Goal: Task Accomplishment & Management: Manage account settings

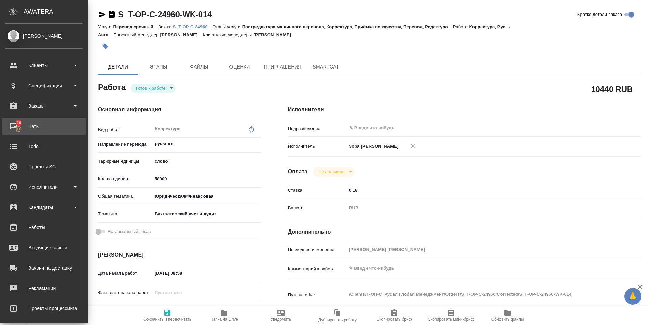
scroll to position [251, 0]
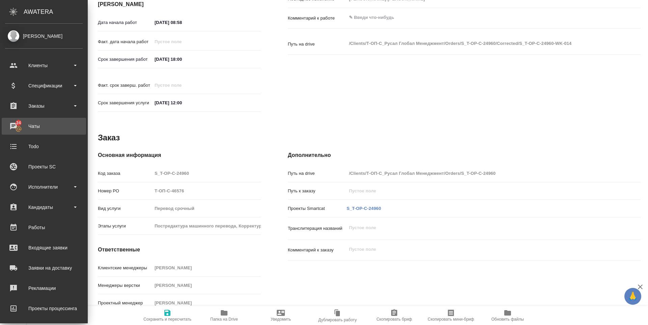
click at [18, 125] on div "Чаты" at bounding box center [44, 126] width 78 height 10
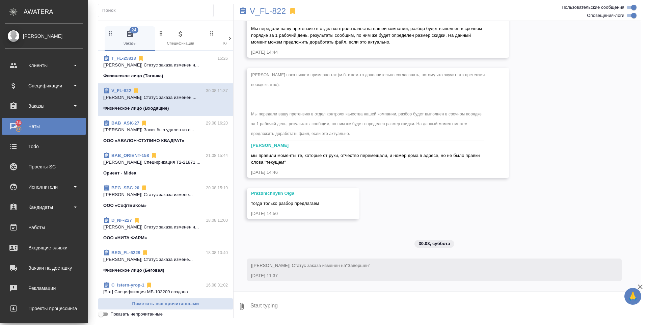
scroll to position [2469, 0]
click at [33, 121] on div "Чаты" at bounding box center [44, 126] width 78 height 10
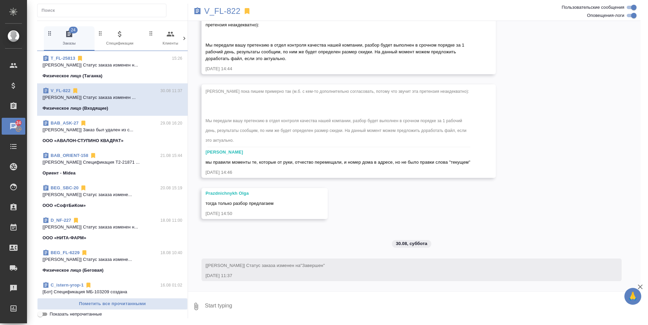
scroll to position [2455, 0]
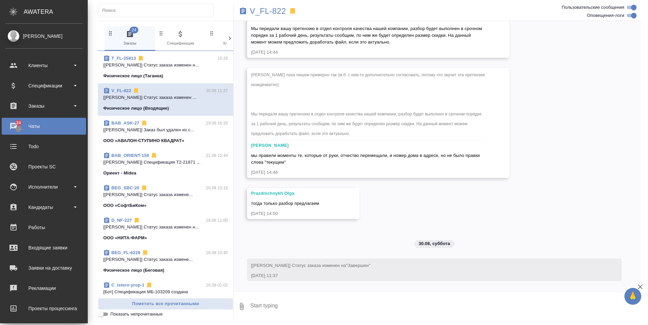
click at [9, 122] on div "Чаты" at bounding box center [44, 126] width 78 height 10
click at [23, 125] on div "Чаты" at bounding box center [44, 126] width 78 height 10
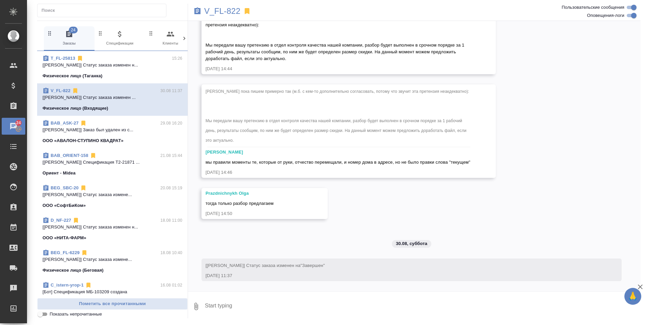
scroll to position [2455, 0]
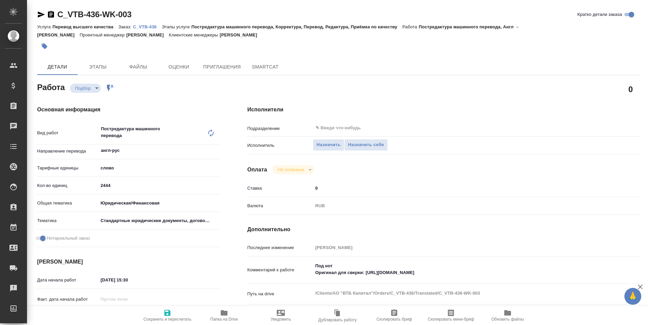
click at [221, 316] on icon "button" at bounding box center [224, 313] width 8 height 8
click at [372, 145] on span "Назначить себя" at bounding box center [366, 145] width 36 height 8
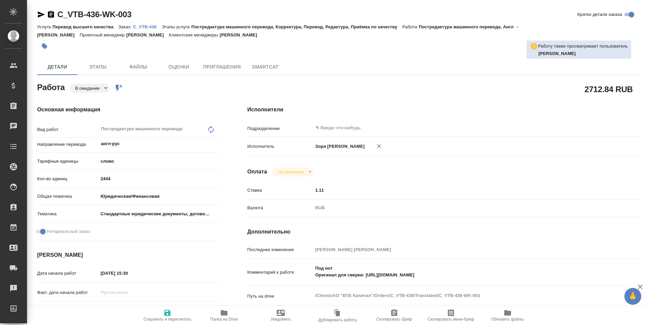
type textarea "x"
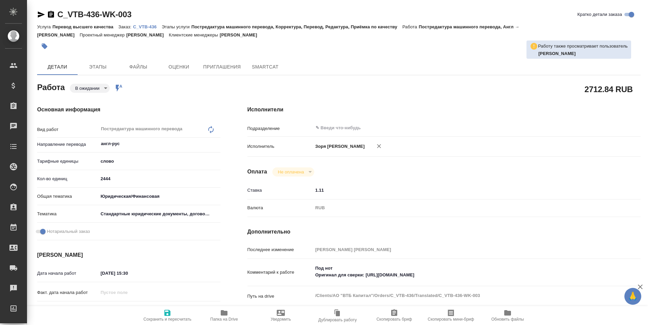
type textarea "x"
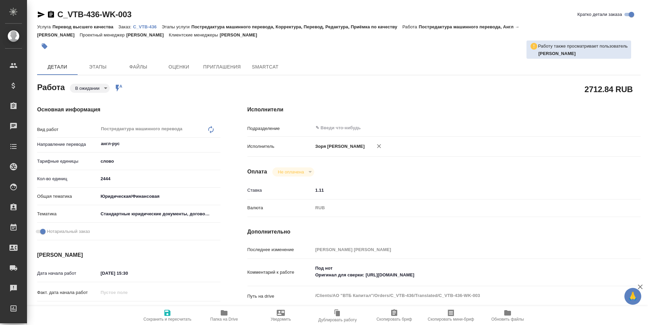
type textarea "x"
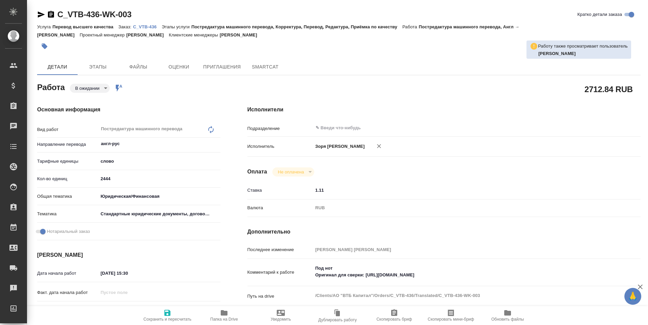
type textarea "x"
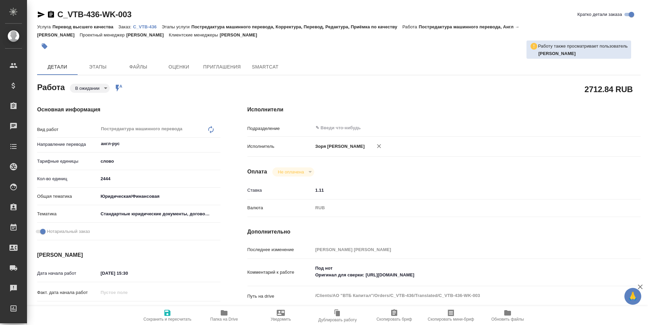
type textarea "x"
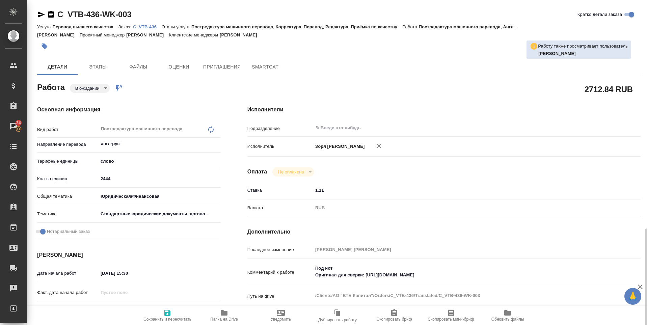
scroll to position [146, 0]
type textarea "x"
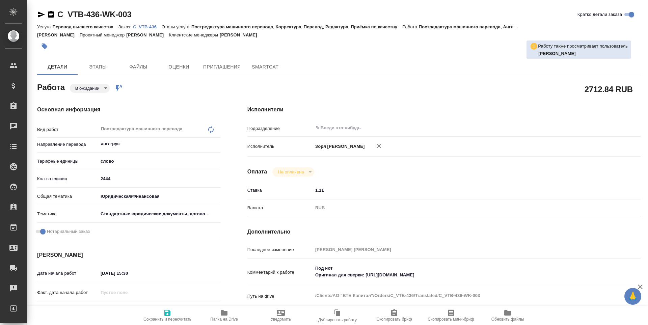
type textarea "x"
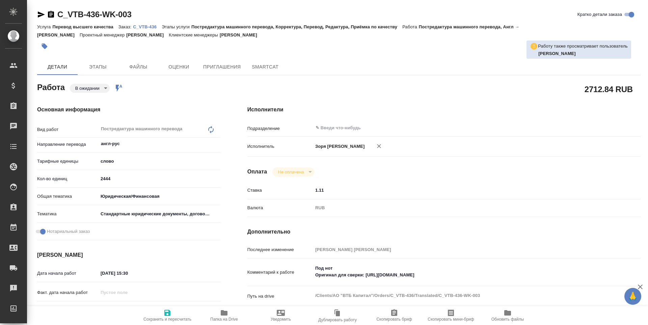
type textarea "x"
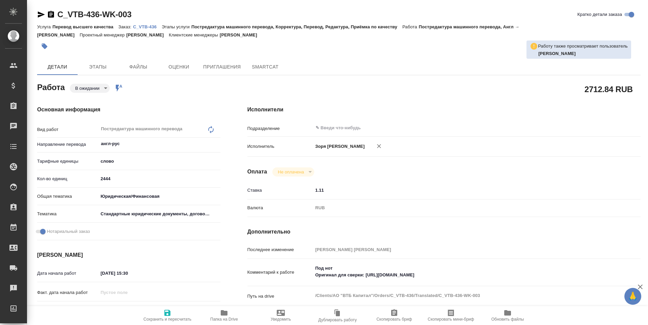
type textarea "x"
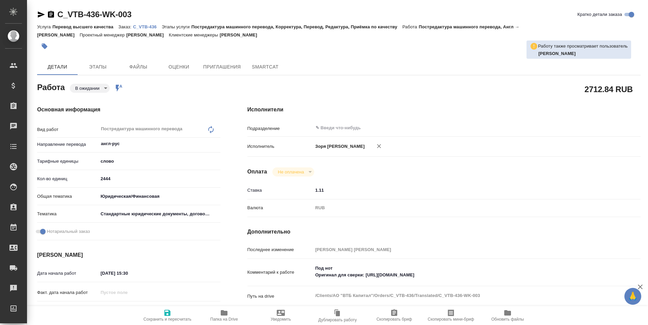
type textarea "x"
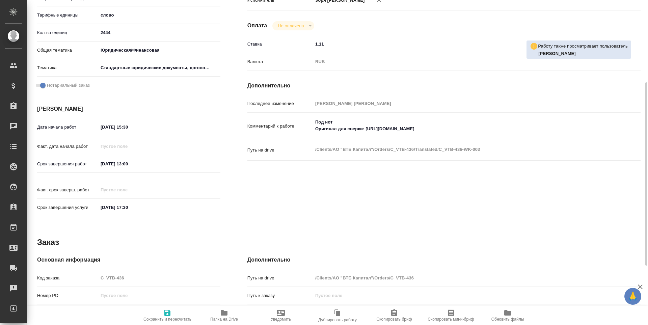
type textarea "x"
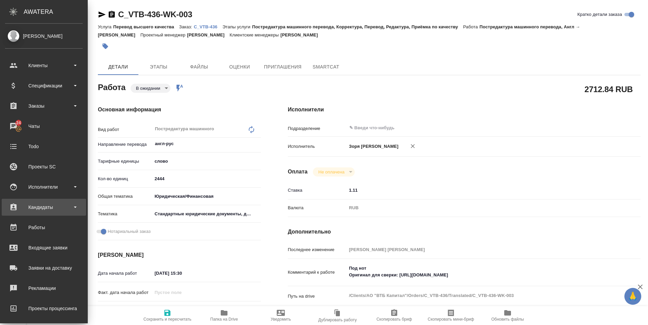
type textarea "x"
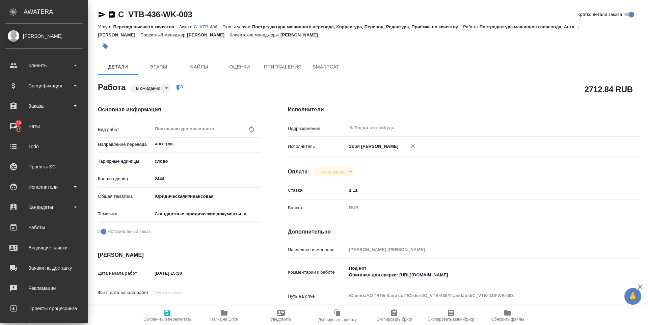
type textarea "x"
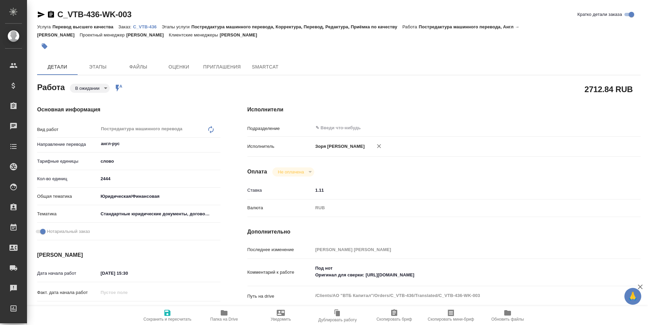
type textarea "x"
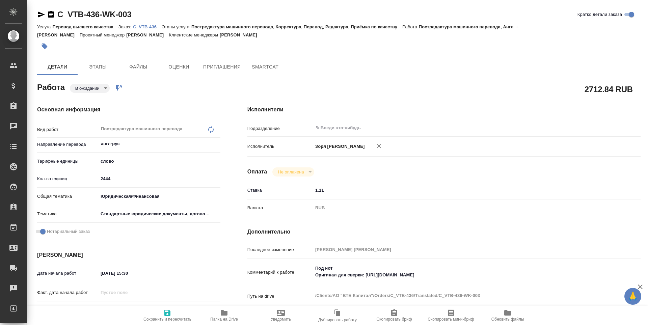
type textarea "x"
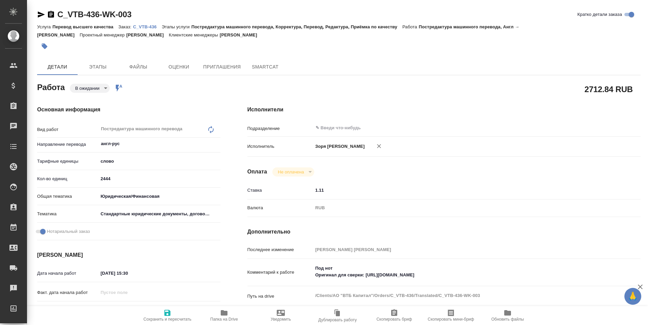
type textarea "x"
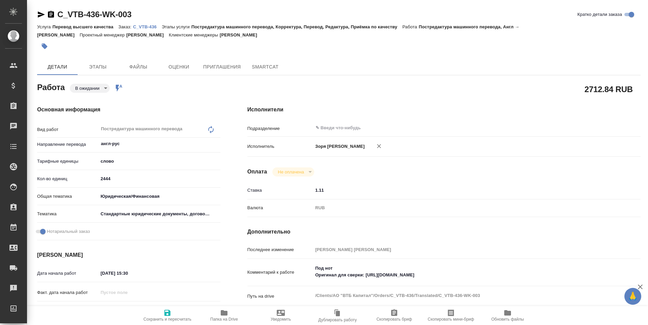
type textarea "x"
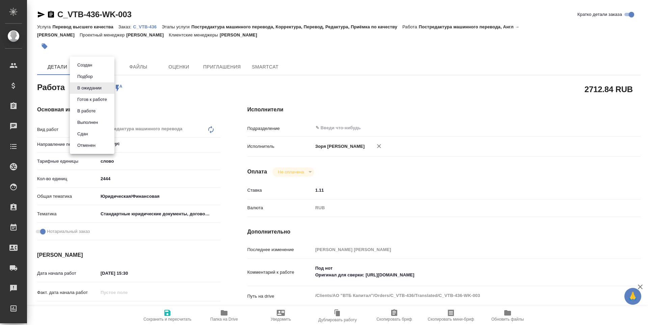
click at [96, 91] on body "🙏 .cls-1 fill:#fff; AWATERA Zoria Tatiana Клиенты Спецификации Заказы Чаты Todo…" at bounding box center [324, 162] width 648 height 325
click at [97, 104] on li "Готов к работе" at bounding box center [92, 99] width 45 height 11
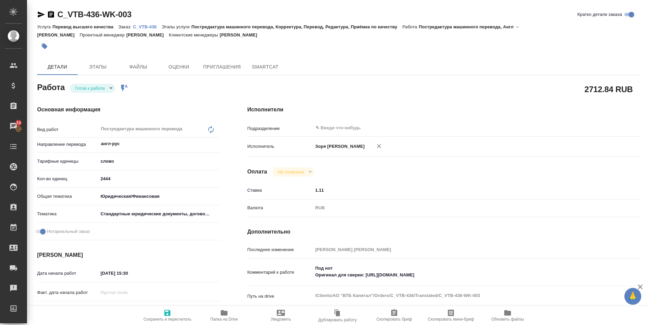
type textarea "x"
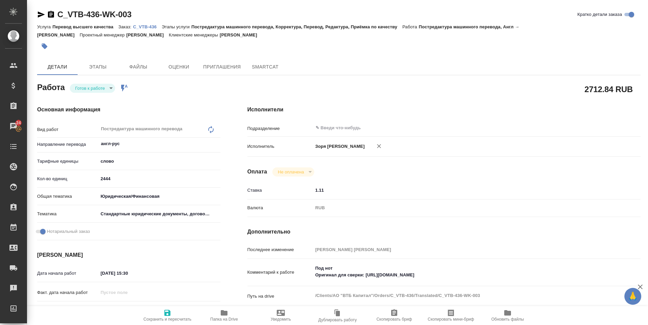
type textarea "x"
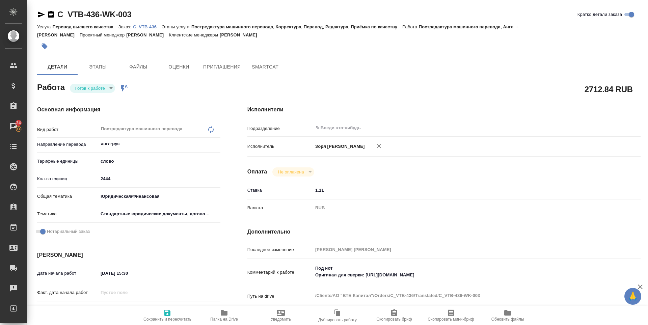
type textarea "x"
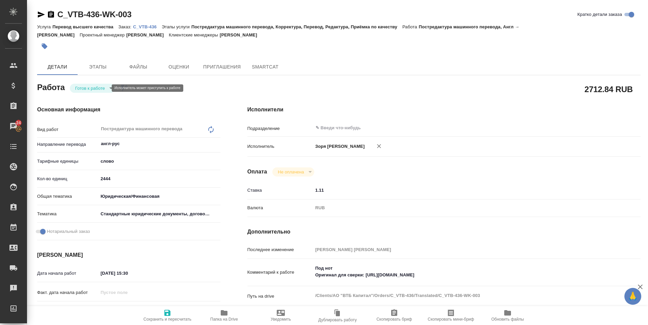
click at [91, 88] on body "🙏 .cls-1 fill:#fff; AWATERA Zoria Tatiana Клиенты Спецификации Заказы 24 Чаты T…" at bounding box center [324, 162] width 648 height 325
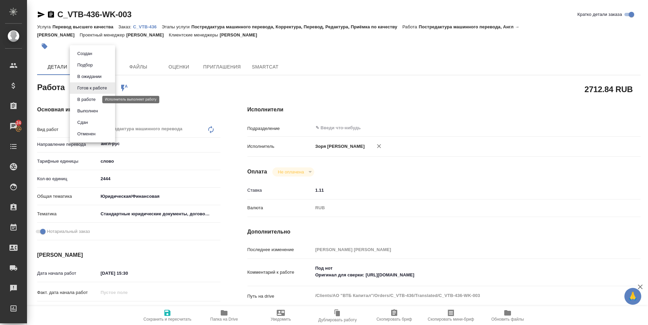
click at [87, 99] on button "В работе" at bounding box center [86, 99] width 22 height 7
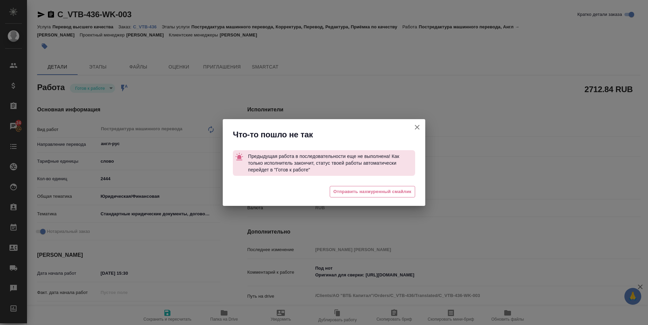
type textarea "x"
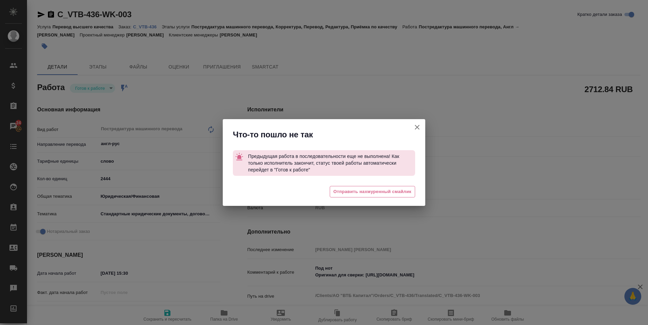
type textarea "x"
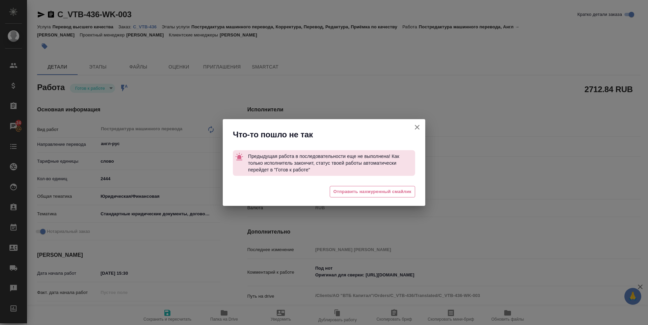
type textarea "x"
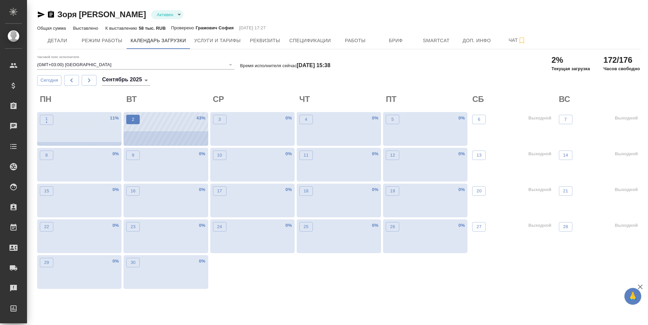
click at [136, 119] on span "2" at bounding box center [133, 119] width 7 height 7
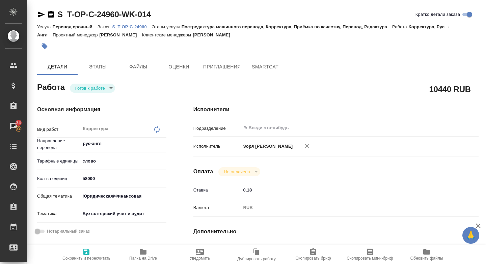
scroll to position [293, 0]
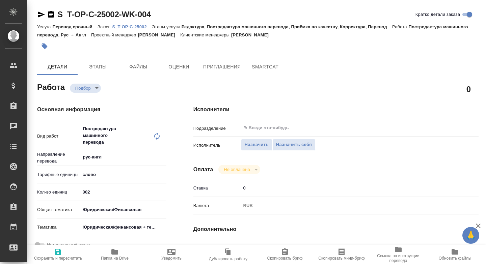
type textarea "x"
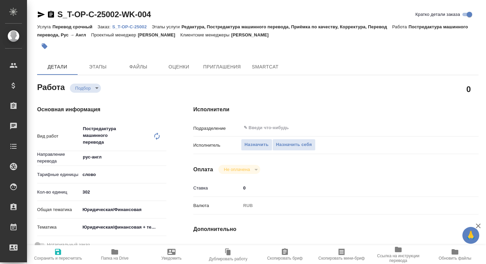
type textarea "x"
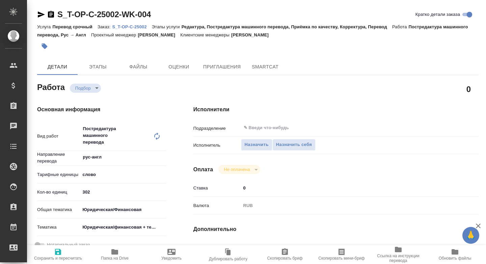
click at [116, 254] on icon "button" at bounding box center [114, 251] width 7 height 5
type textarea "x"
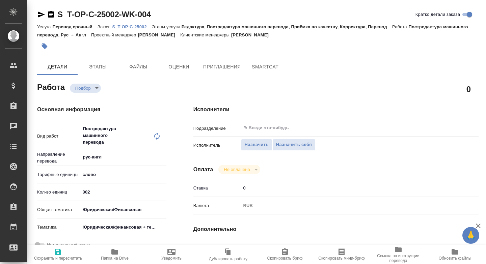
type textarea "x"
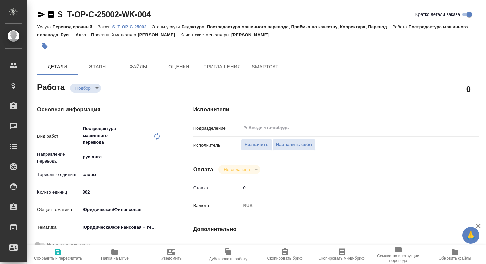
type textarea "x"
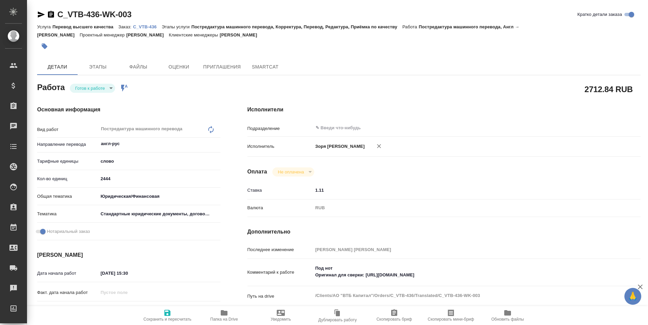
type textarea "x"
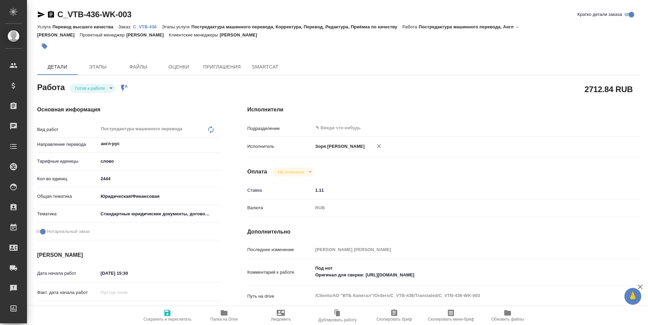
type textarea "x"
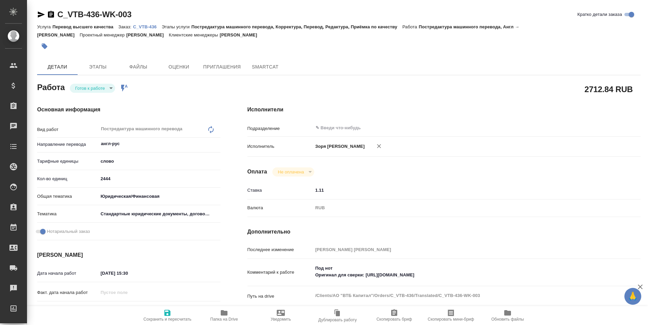
type textarea "x"
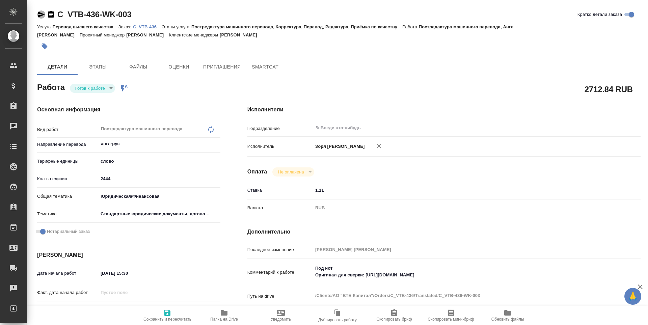
click at [42, 14] on icon "button" at bounding box center [41, 14] width 7 height 6
type textarea "x"
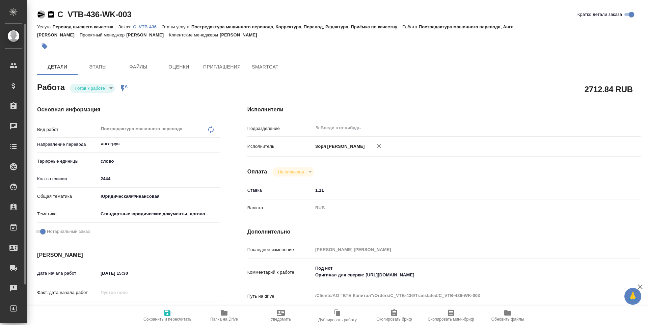
type textarea "x"
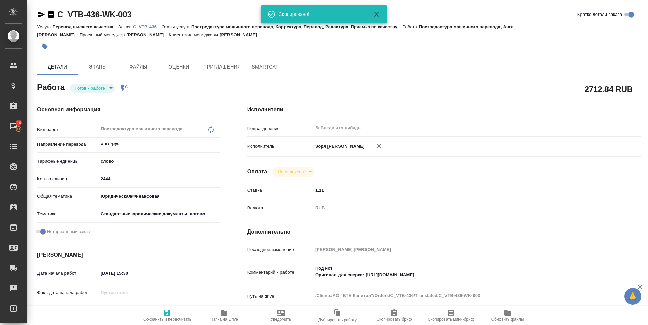
type textarea "x"
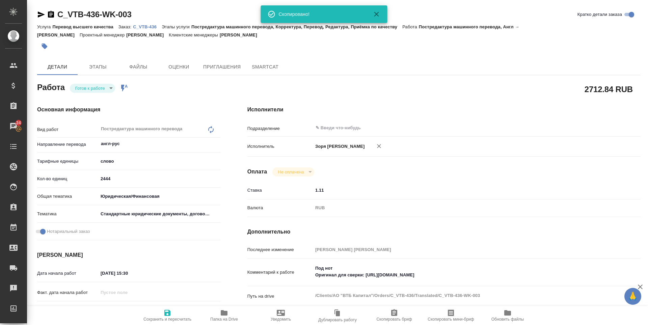
type textarea "x"
